Goal: Transaction & Acquisition: Obtain resource

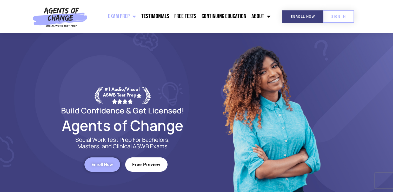
click at [145, 166] on span "Free Preview" at bounding box center [146, 164] width 28 height 4
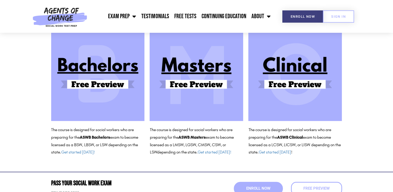
scroll to position [57, 0]
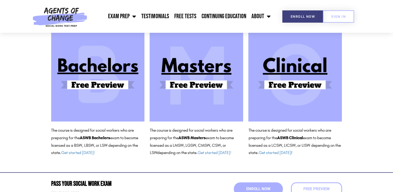
click at [290, 86] on img at bounding box center [294, 74] width 93 height 93
click at [335, 18] on span "SIGN IN" at bounding box center [338, 16] width 15 height 3
